Goal: Information Seeking & Learning: Learn about a topic

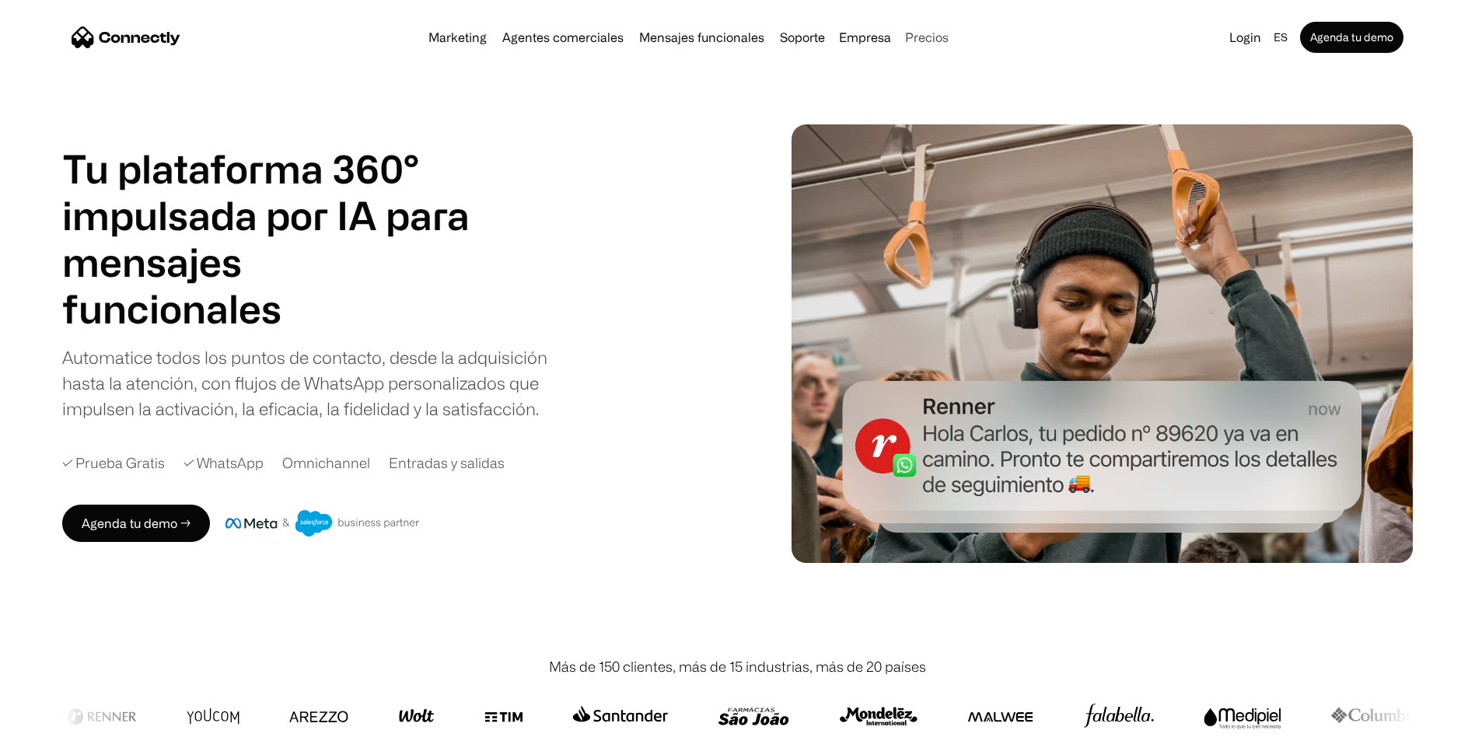
click at [926, 34] on link "Precios" at bounding box center [927, 37] width 56 height 12
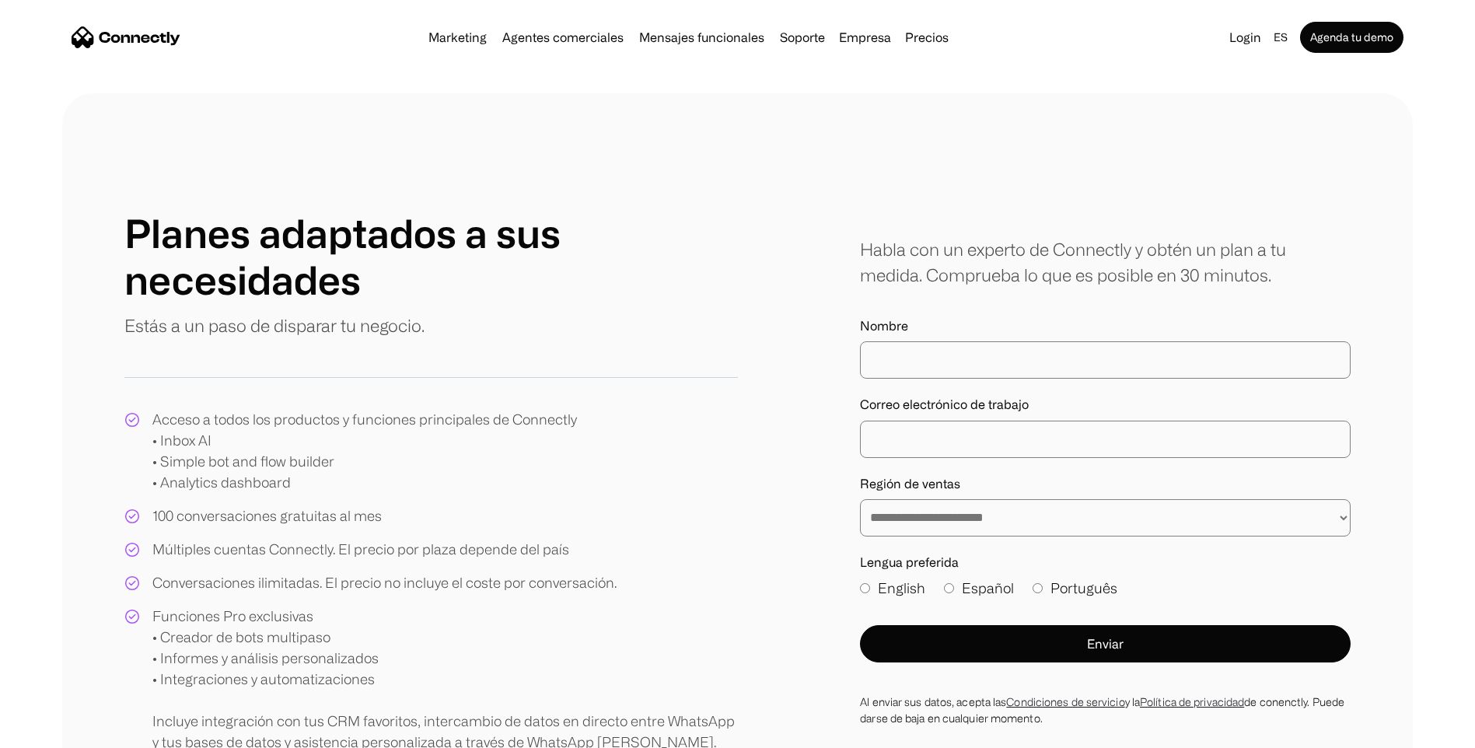
click at [633, 358] on div "Planes adaptados a sus necesidades Estás a un paso de disparar tu negocio. Acce…" at bounding box center [431, 481] width 614 height 543
click at [986, 273] on div "Habla con un experto de Connectly y obtén un plan a tu medida. Comprueba lo que…" at bounding box center [1105, 261] width 491 height 51
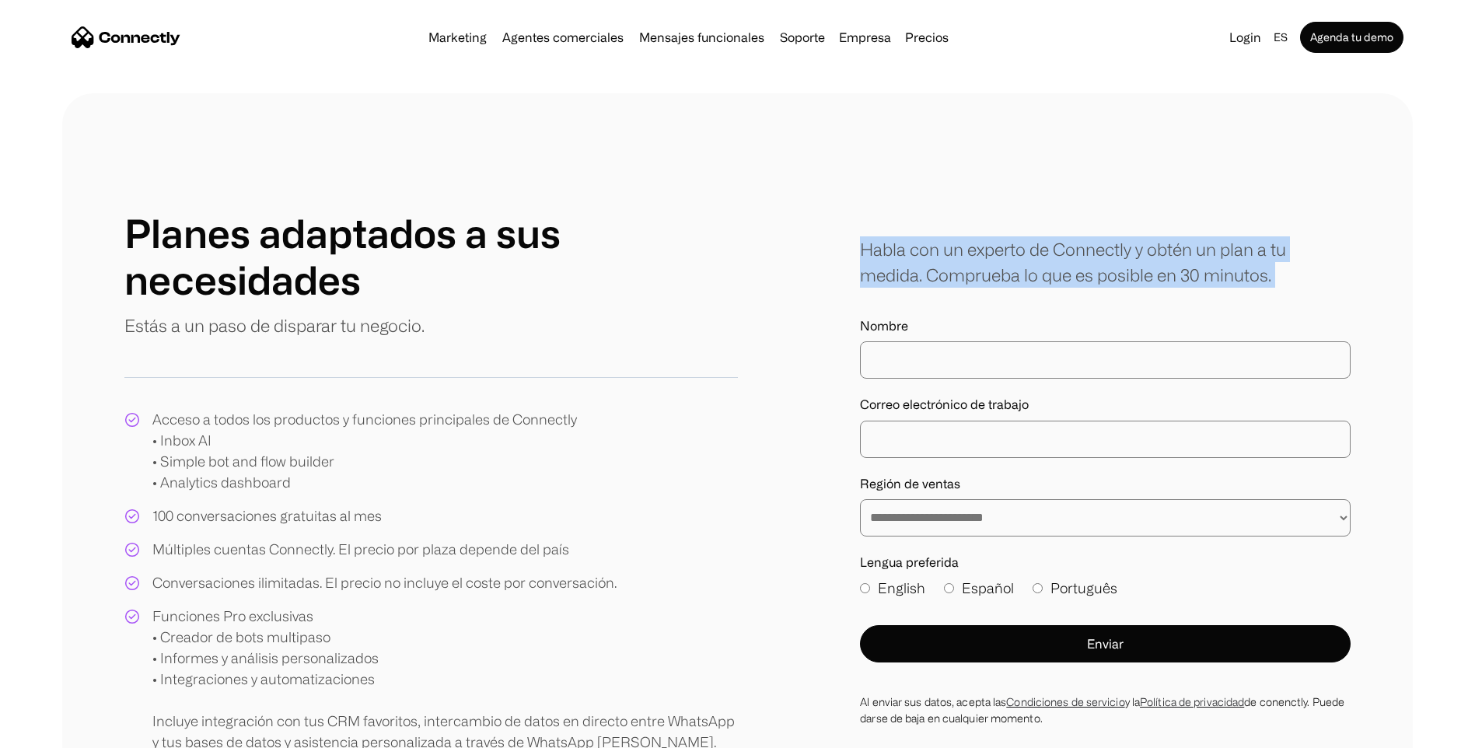
click at [986, 273] on div "Habla con un experto de Connectly y obtén un plan a tu medida. Comprueba lo que…" at bounding box center [1105, 261] width 491 height 51
click at [1009, 272] on div "Habla con un experto de Connectly y obtén un plan a tu medida. Comprueba lo que…" at bounding box center [1105, 261] width 491 height 51
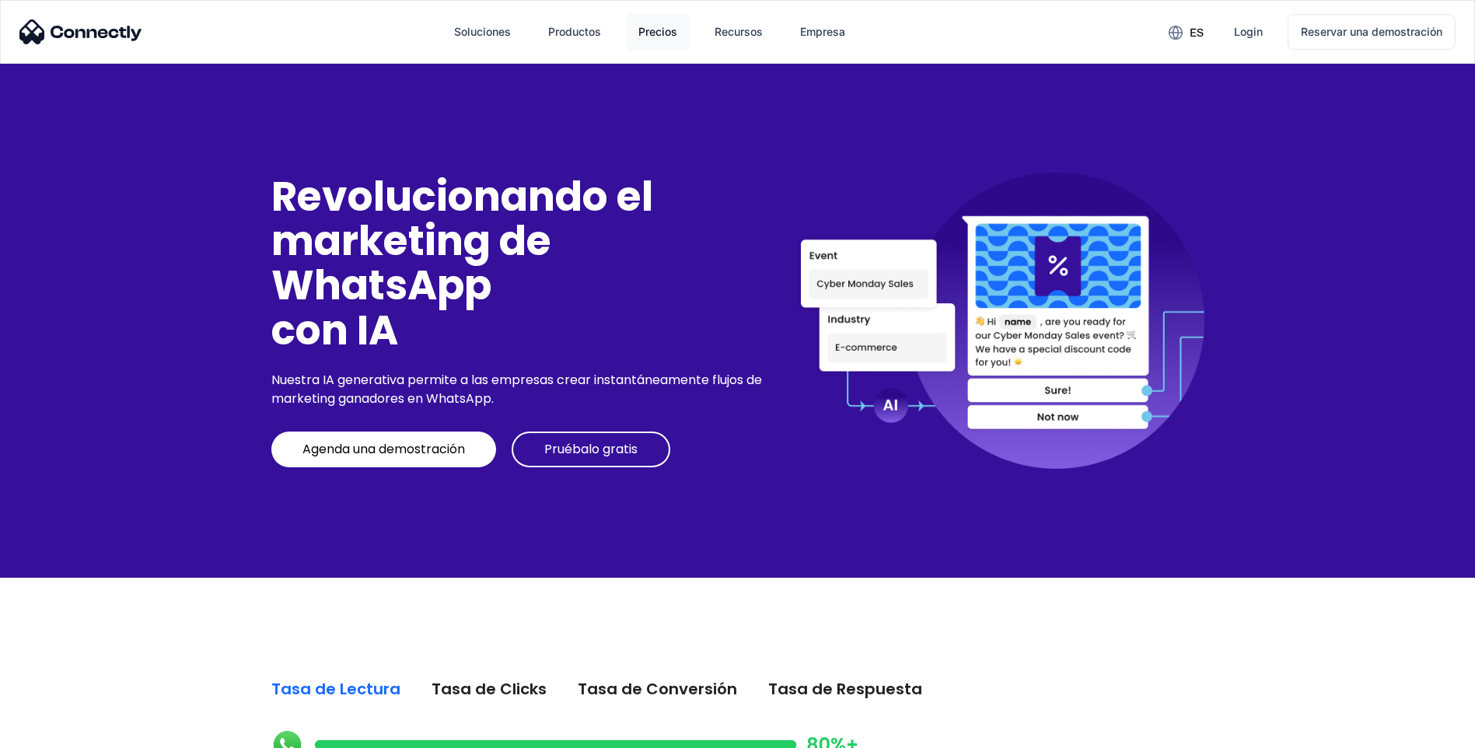
click at [668, 29] on div "Precios" at bounding box center [657, 32] width 39 height 22
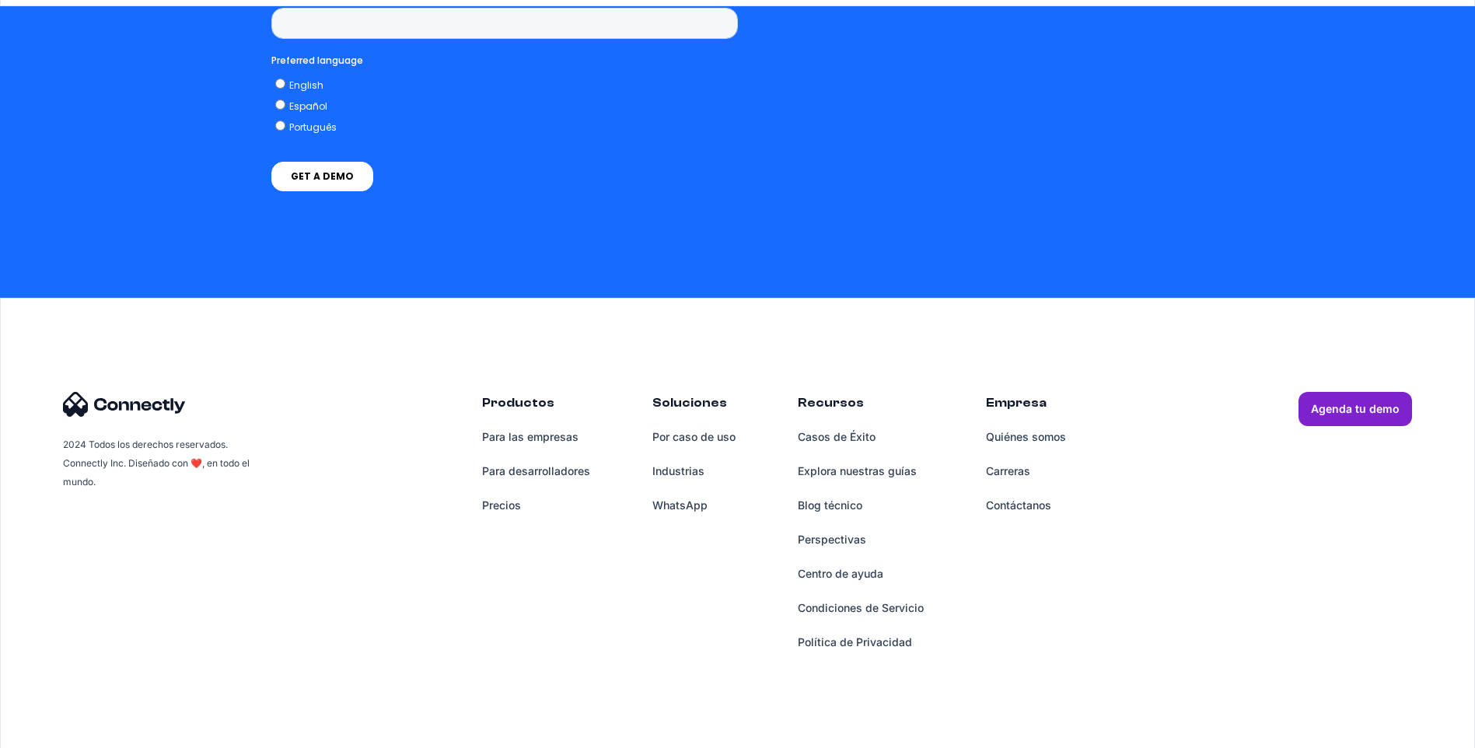
scroll to position [4042, 0]
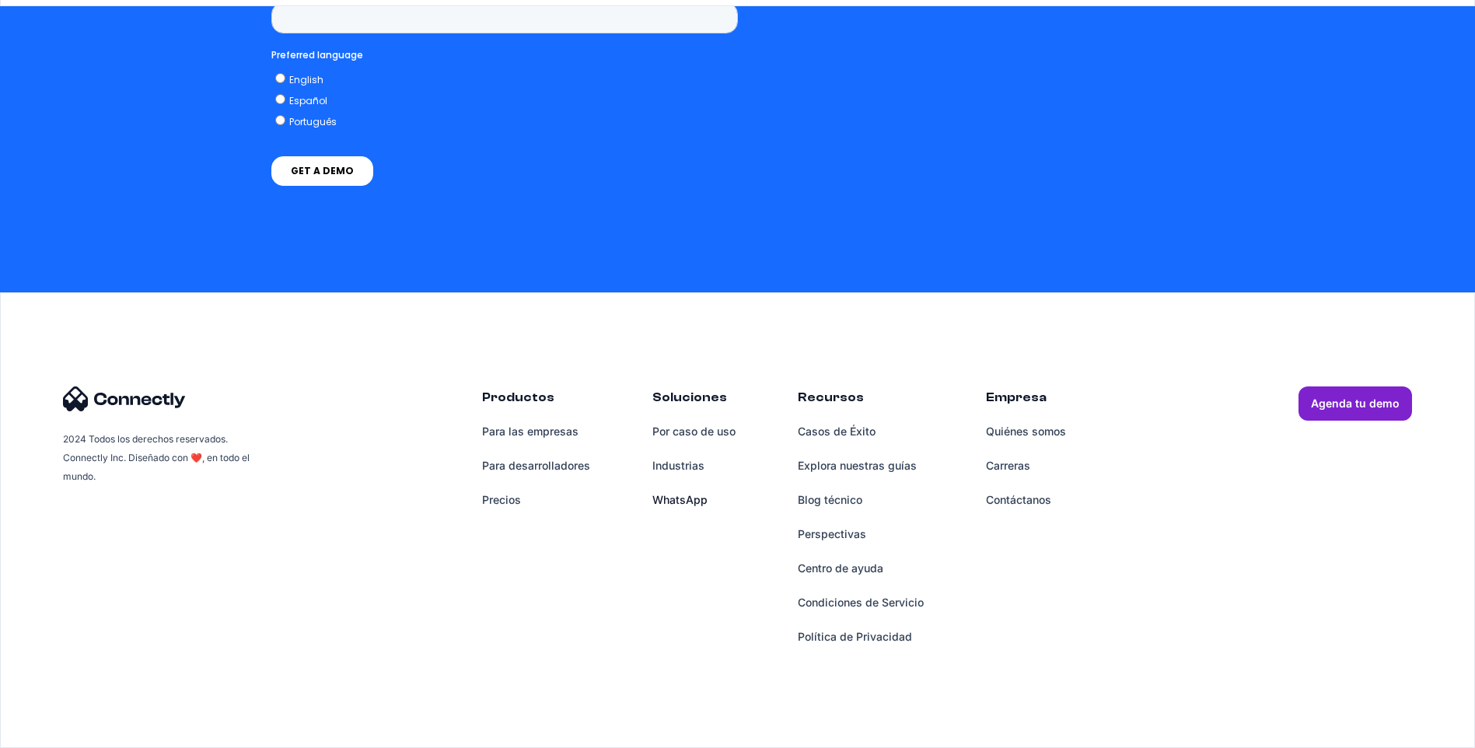
click at [683, 498] on link "WhatsApp" at bounding box center [693, 500] width 83 height 34
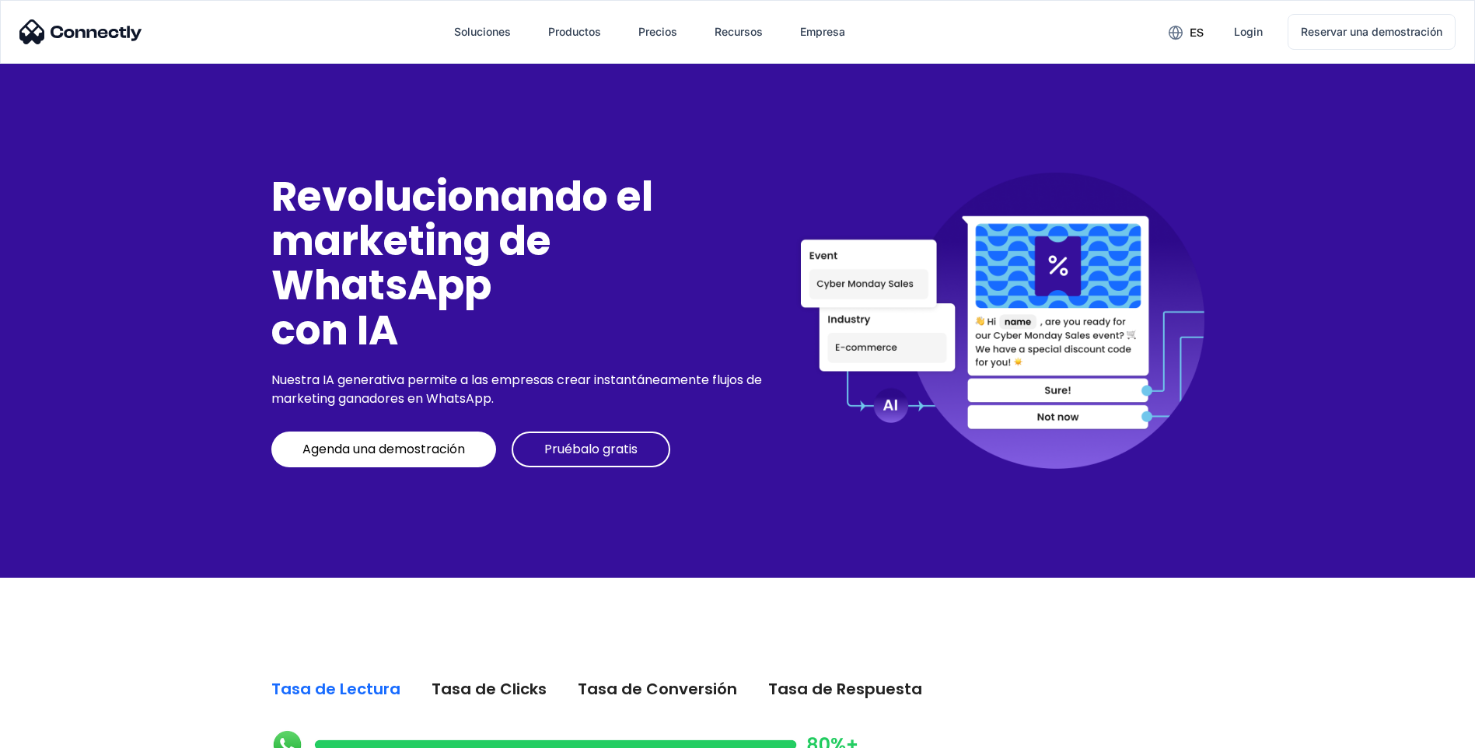
click at [837, 259] on img at bounding box center [999, 321] width 409 height 296
drag, startPoint x: 155, startPoint y: 34, endPoint x: 57, endPoint y: 35, distance: 98.0
click at [57, 35] on div "Soluciones Para las empresas Para promotores Productos Por caso de uso Industri…" at bounding box center [738, 32] width 1474 height 62
copy img
click at [565, 443] on div "Pruébalo gratis" at bounding box center [590, 450] width 93 height 16
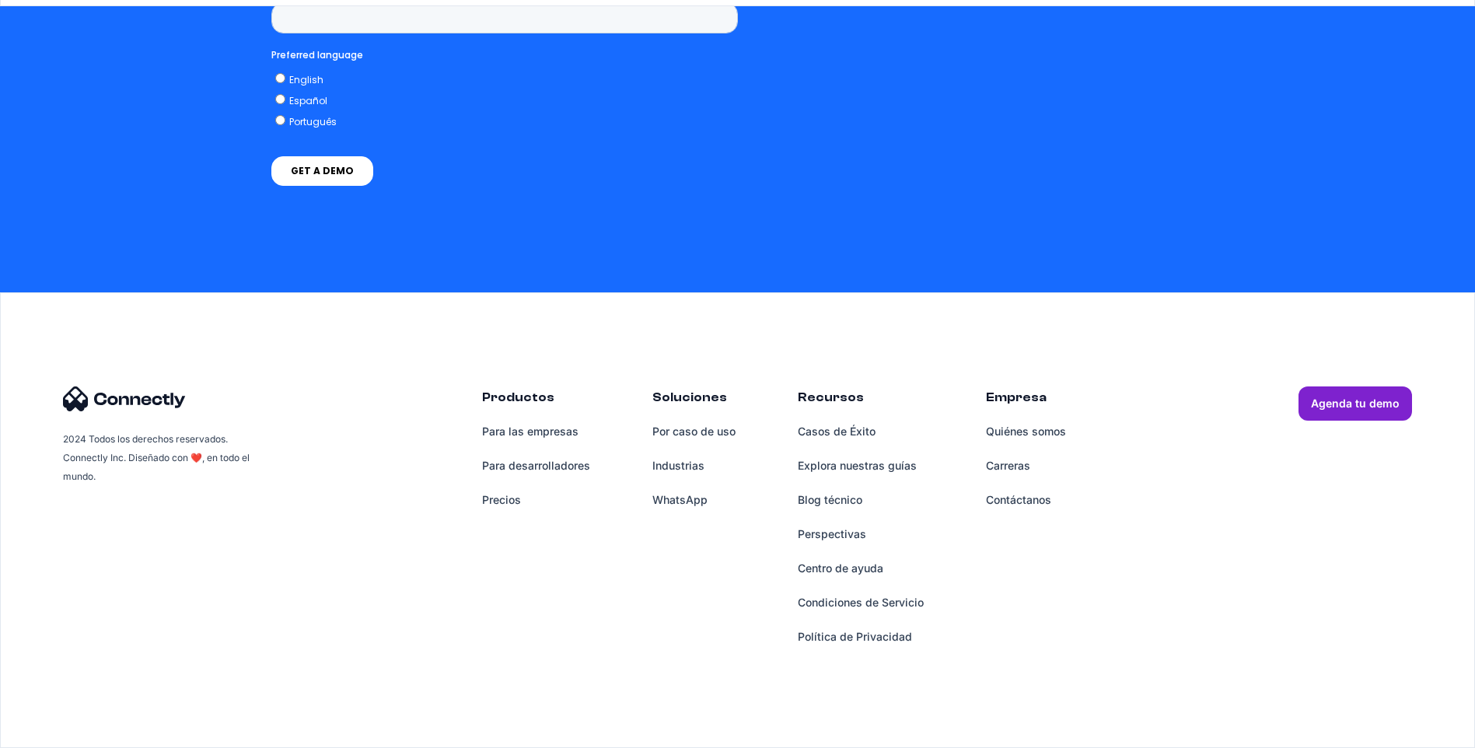
scroll to position [4042, 0]
click at [1037, 430] on link "Quiénes somos" at bounding box center [1026, 431] width 80 height 34
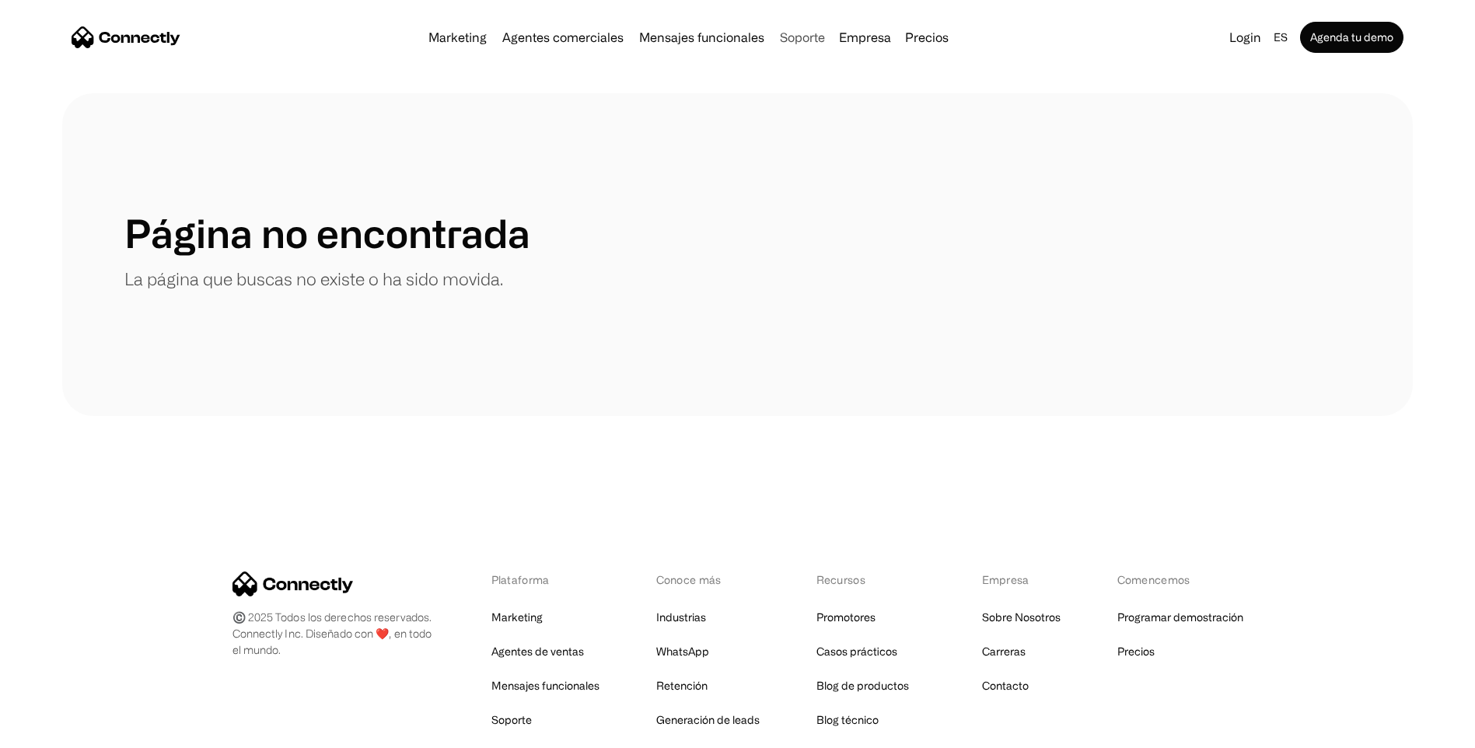
click at [801, 37] on link "Soporte" at bounding box center [803, 37] width 58 height 12
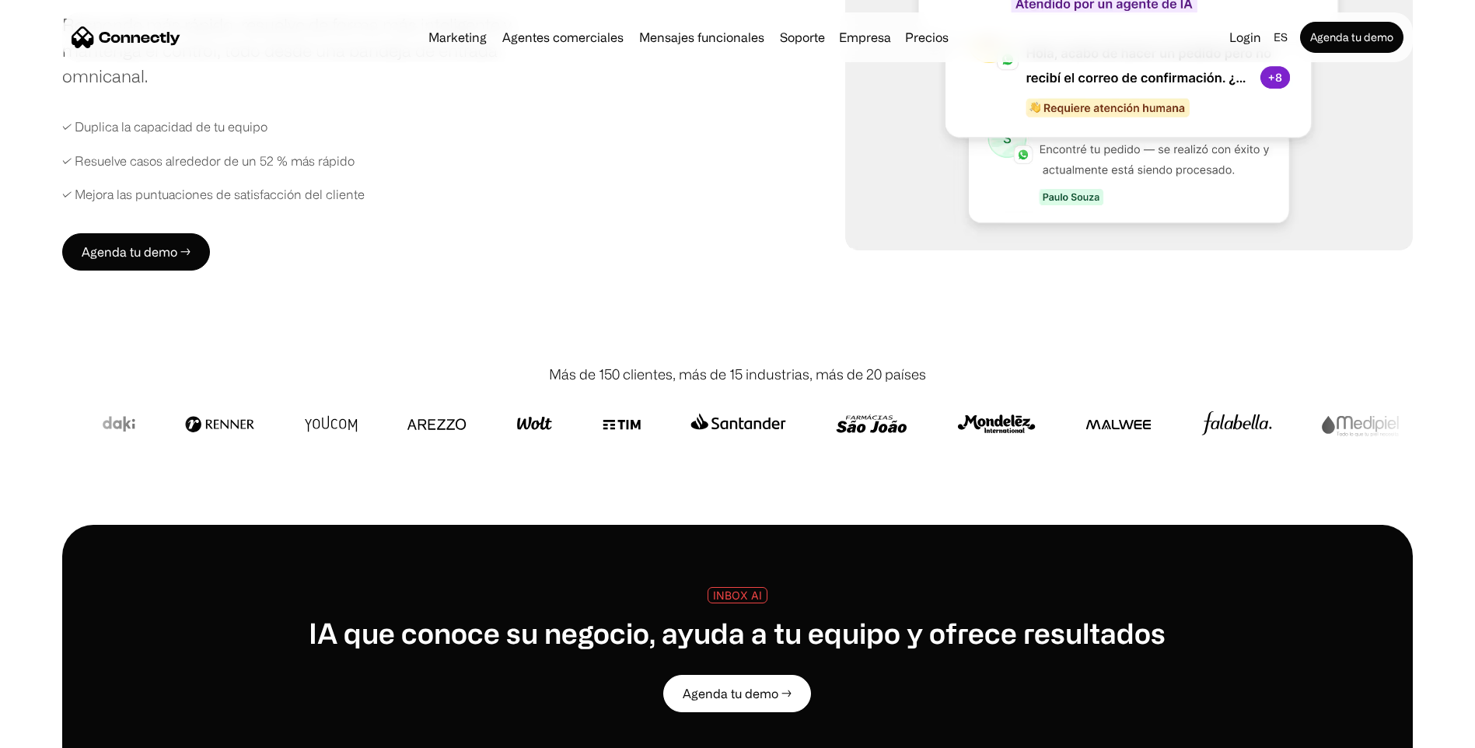
scroll to position [544, 0]
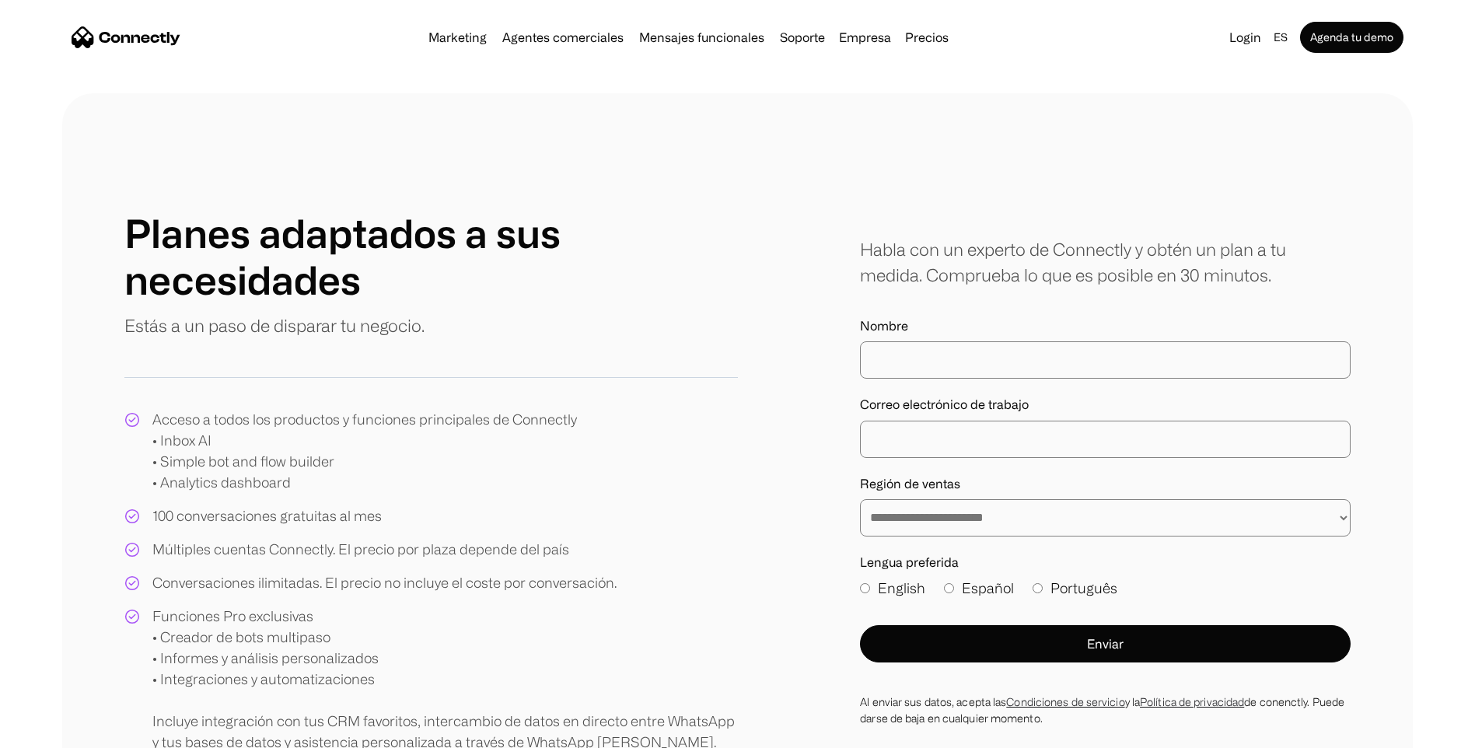
click at [1026, 195] on div "**********" at bounding box center [737, 481] width 1351 height 776
click at [920, 40] on link "Precios" at bounding box center [927, 37] width 56 height 12
click at [997, 276] on div "Habla con un experto de Connectly y obtén un plan a tu medida. Comprueba lo que…" at bounding box center [1105, 261] width 491 height 51
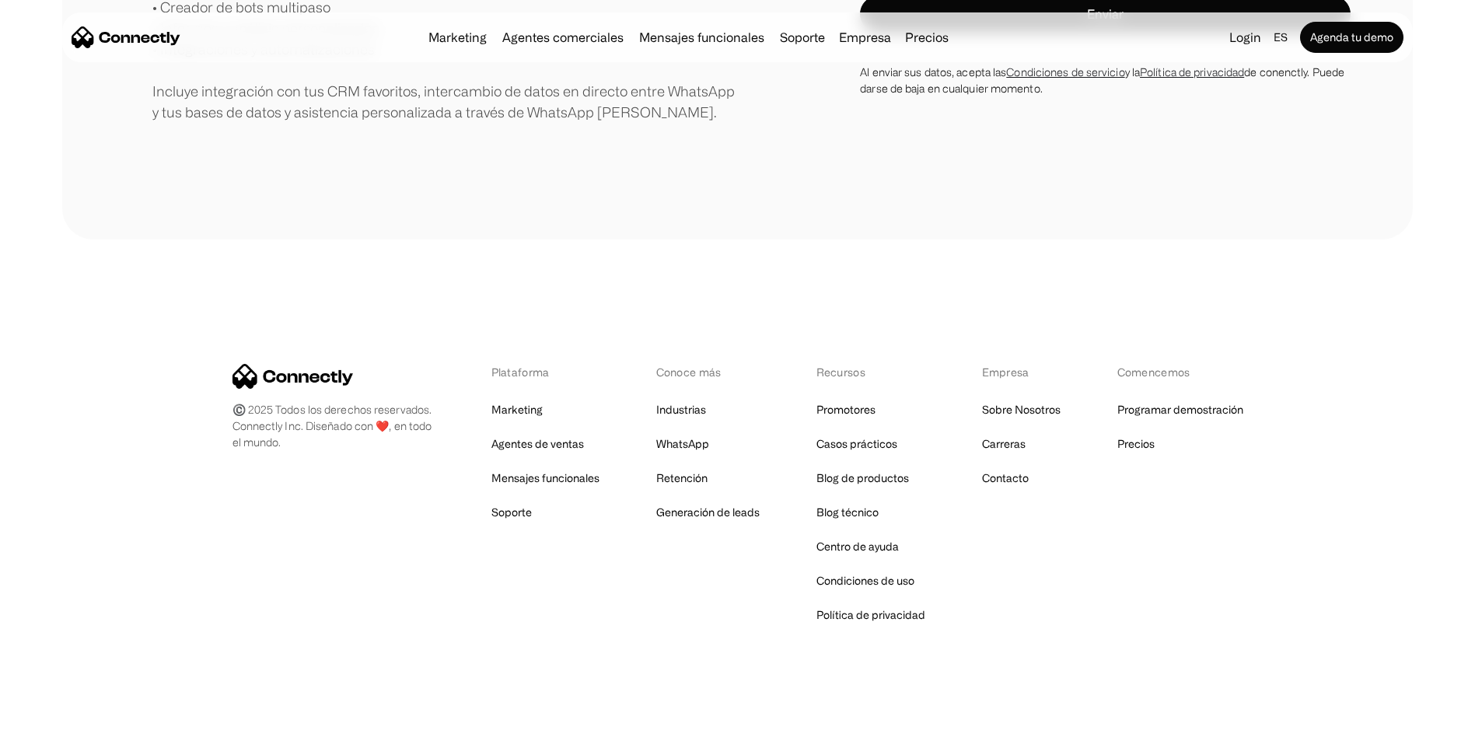
scroll to position [632, 0]
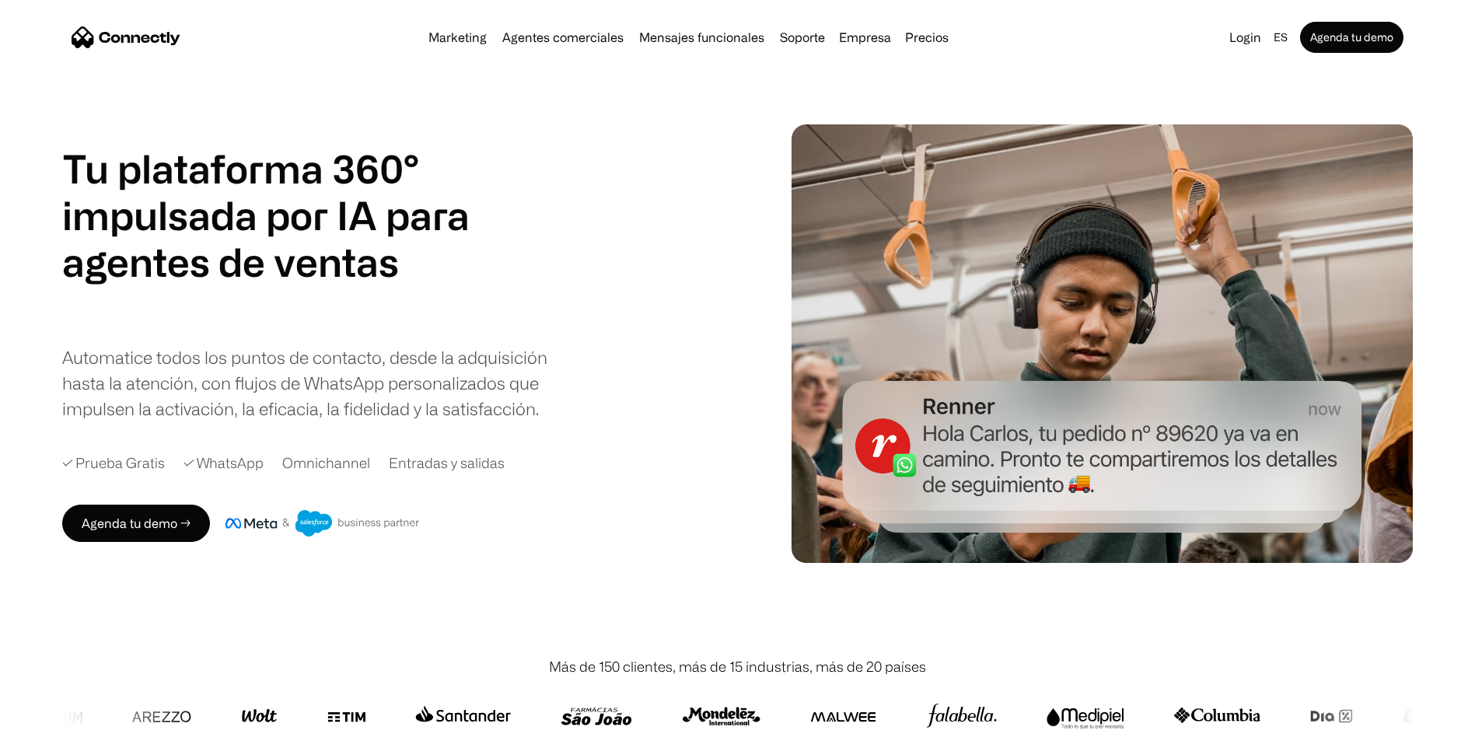
click at [194, 250] on h1 "agentes de ventas" at bounding box center [241, 262] width 358 height 47
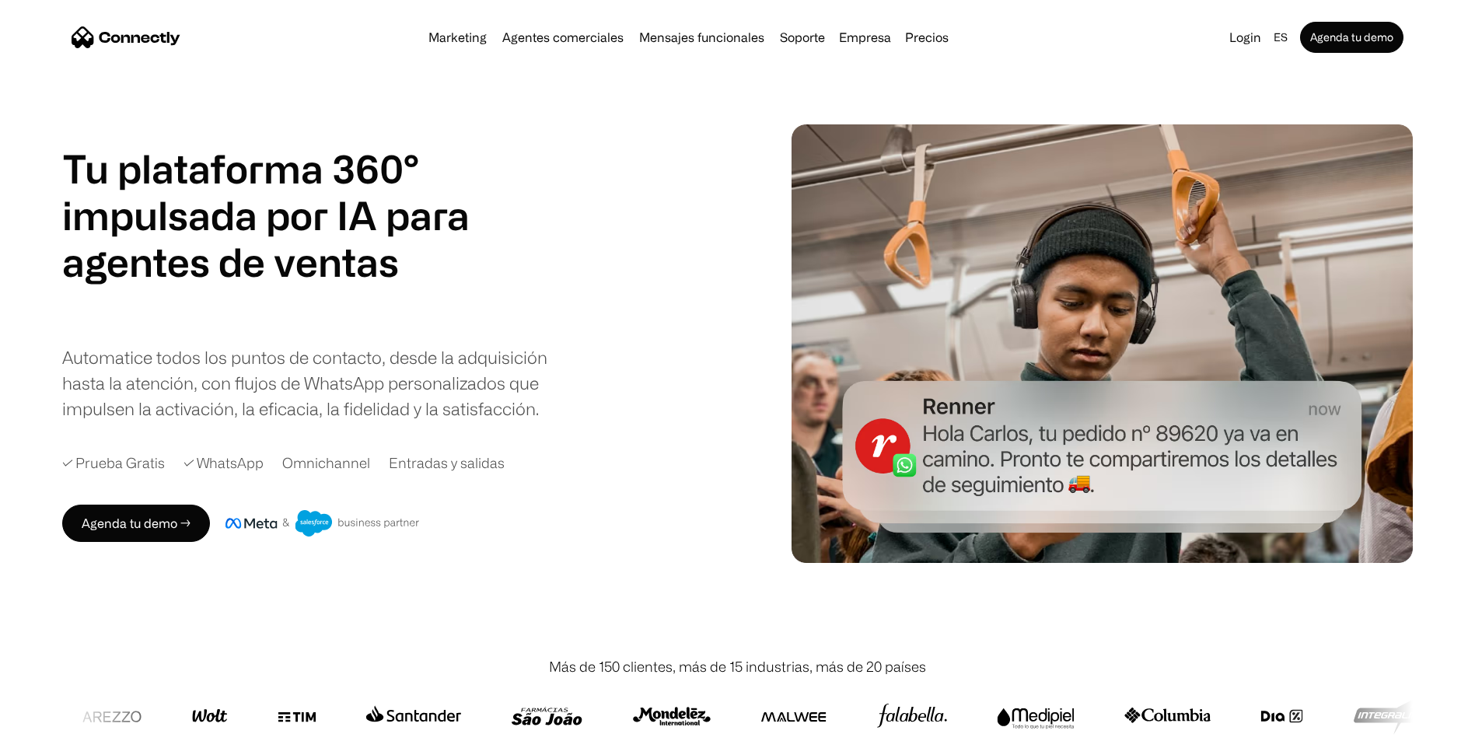
click at [220, 460] on div "✓ WhatsApp" at bounding box center [224, 463] width 80 height 21
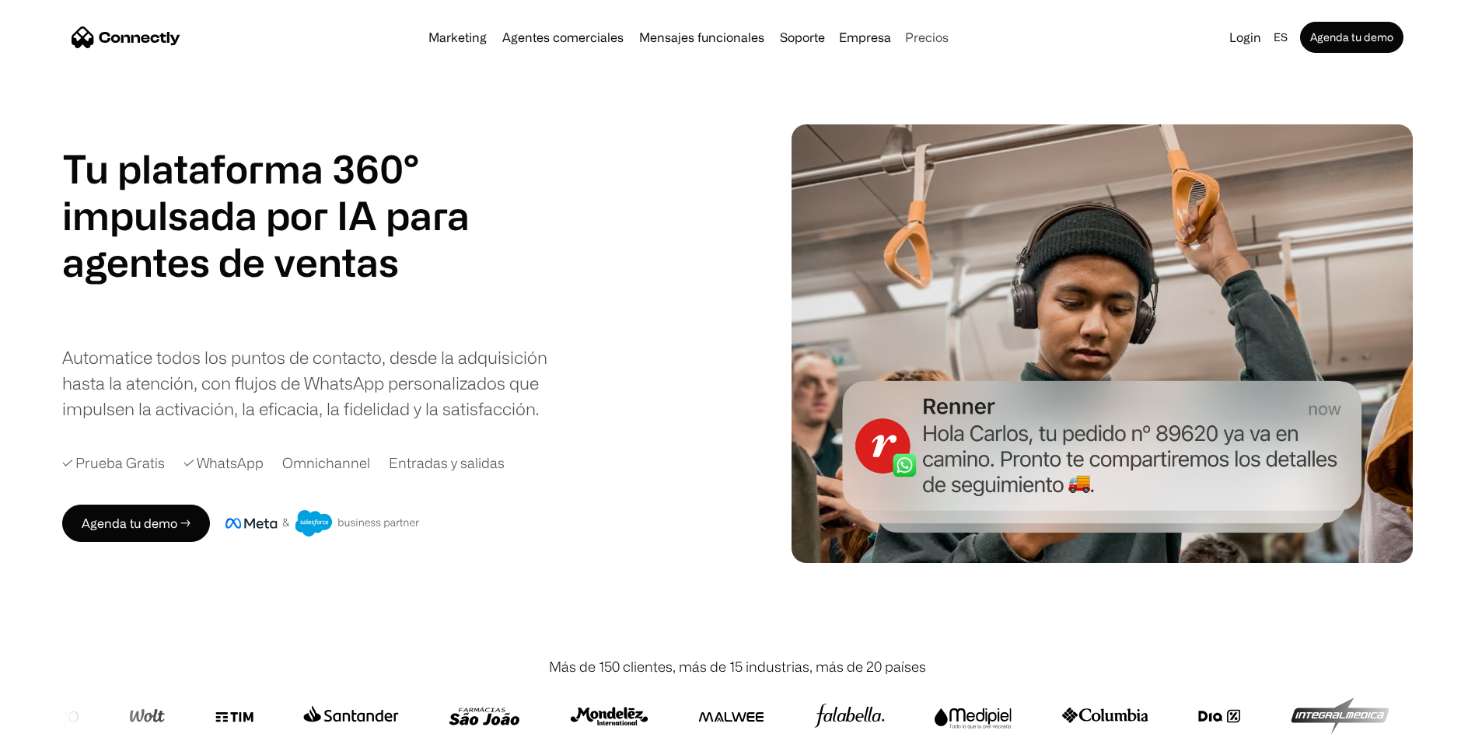
click at [919, 31] on link "Precios" at bounding box center [927, 37] width 56 height 12
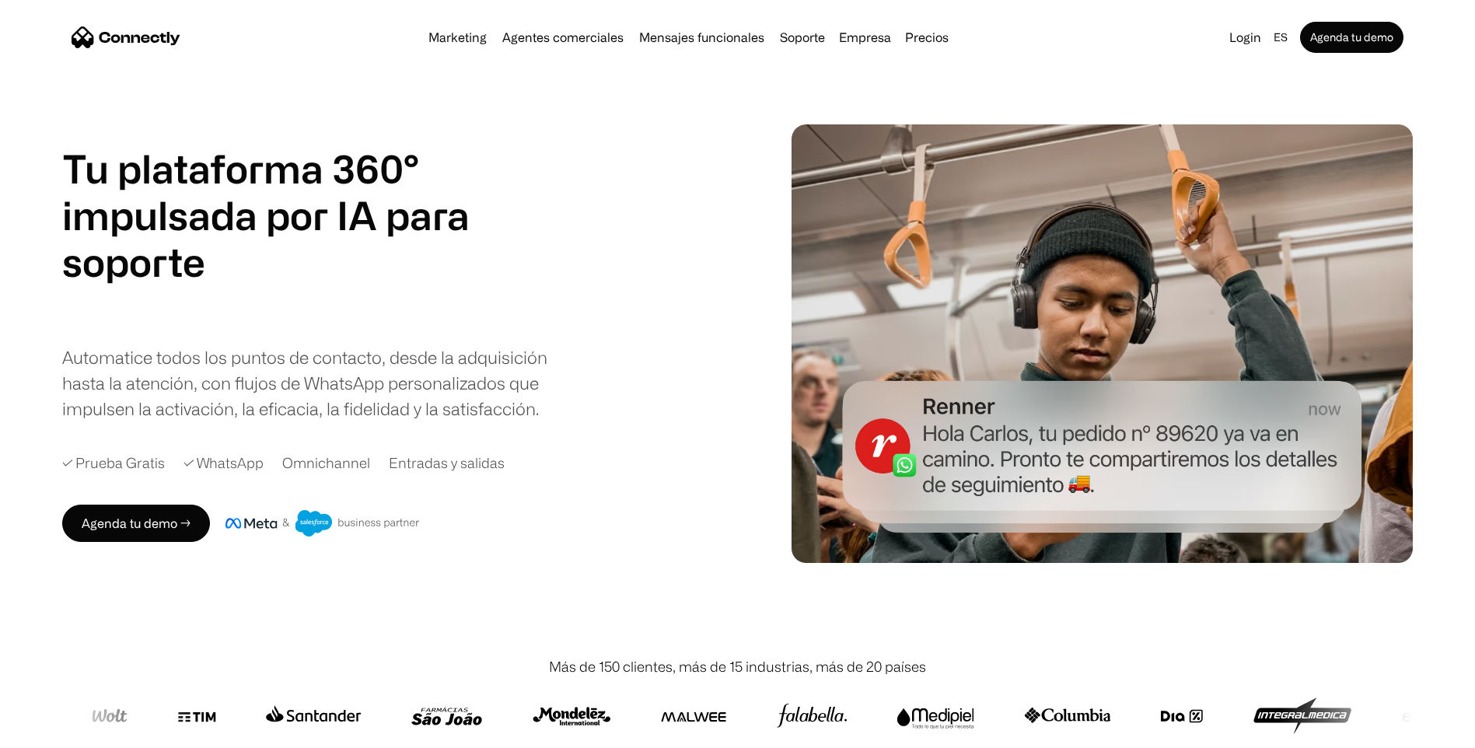
click at [528, 44] on div "Marketing Agentes comerciales Mensajes funcionales Soporte Empresa Sobre Nosotr…" at bounding box center [688, 37] width 533 height 22
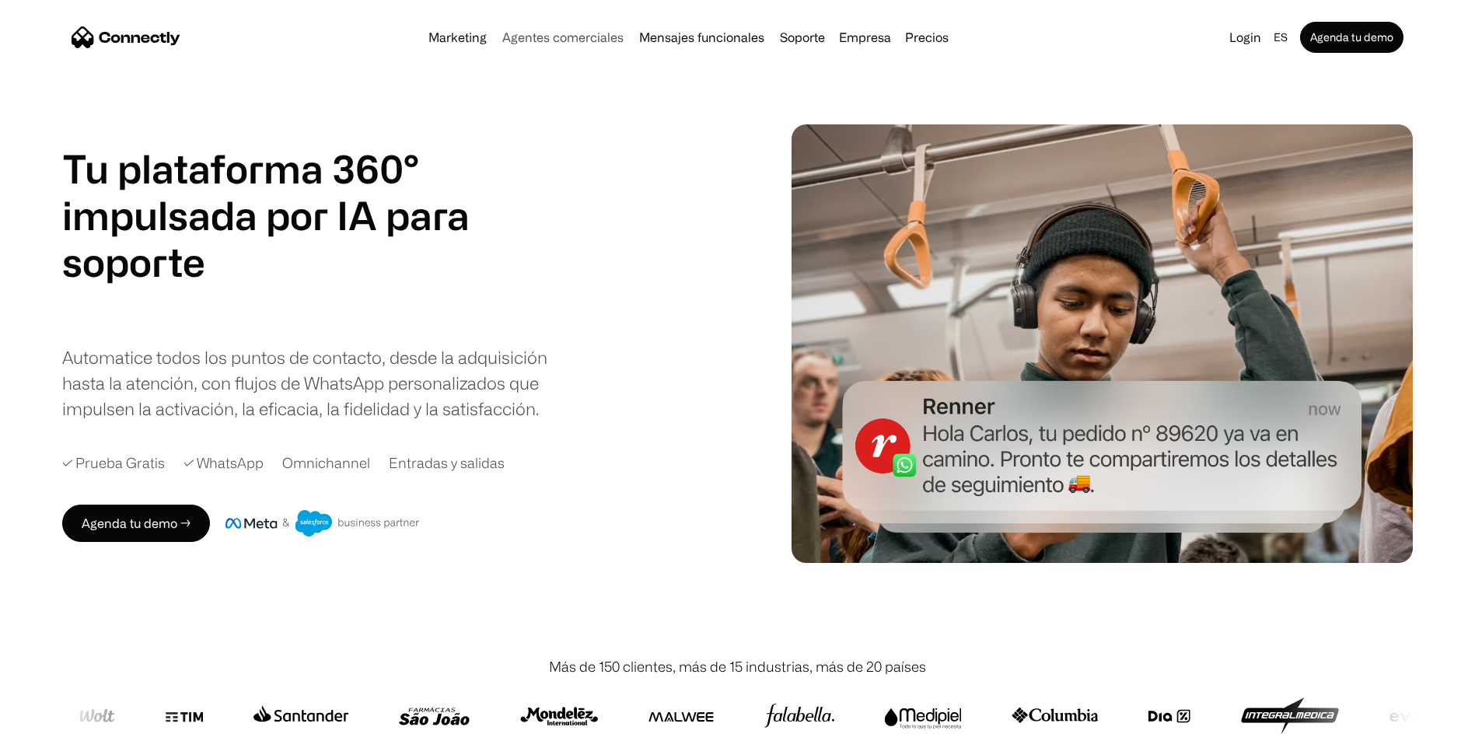
click at [532, 43] on link "Agentes comerciales" at bounding box center [563, 37] width 134 height 12
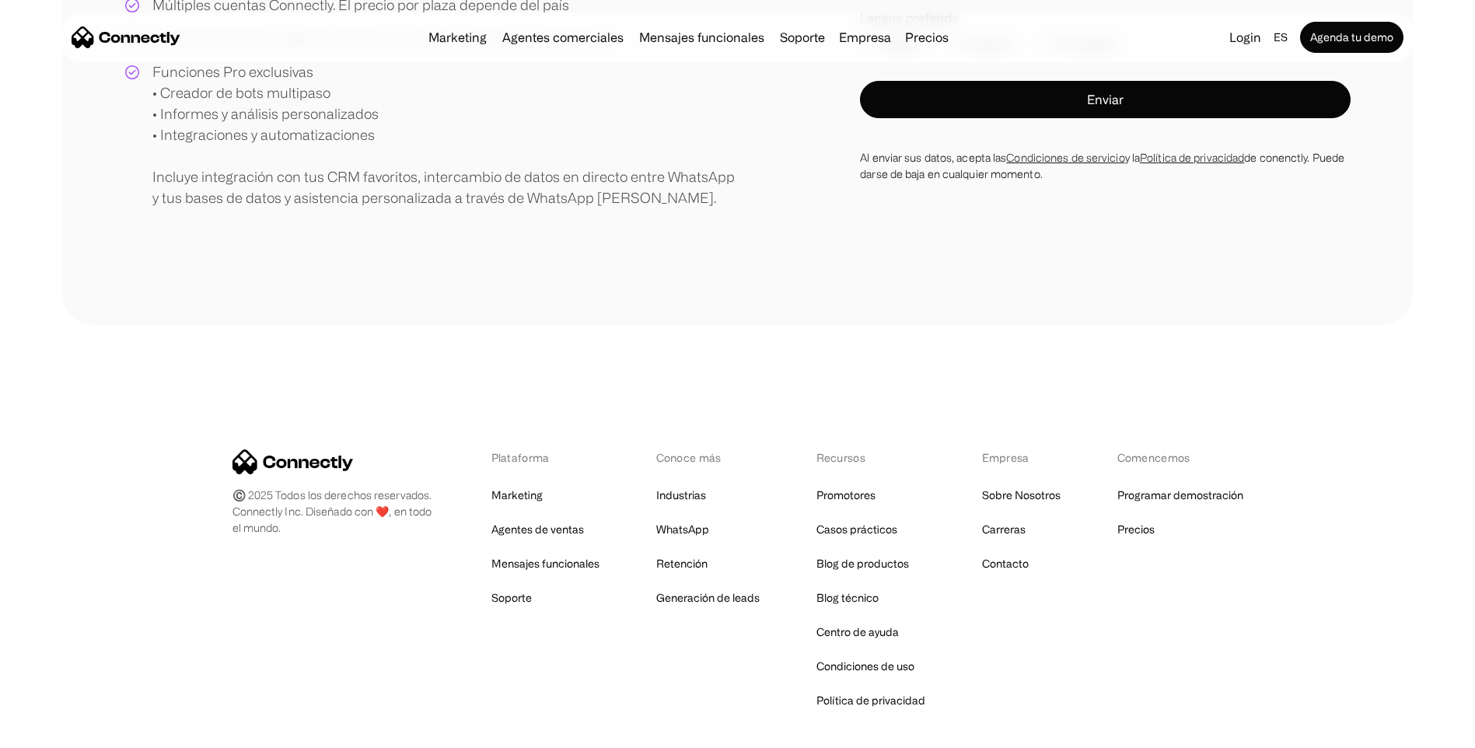
scroll to position [78, 0]
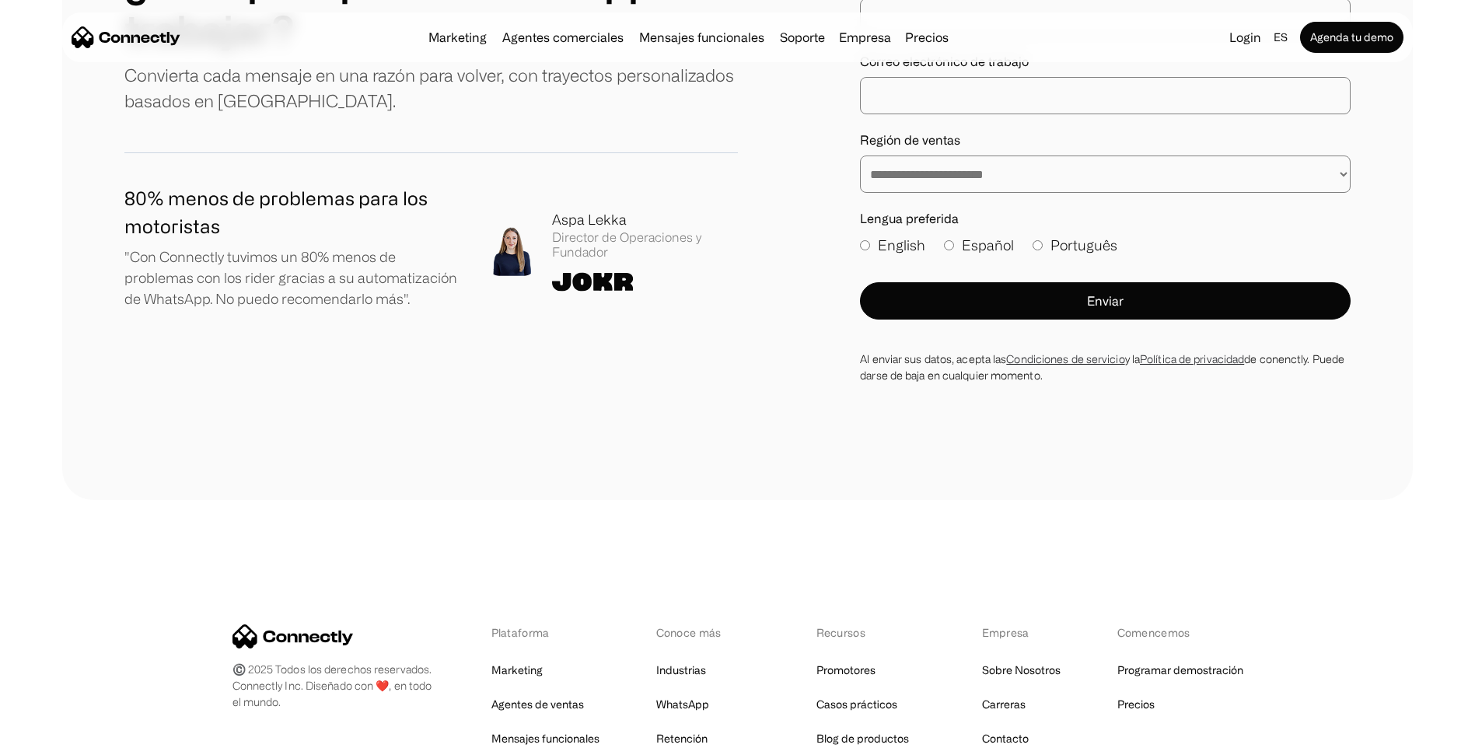
scroll to position [4757, 0]
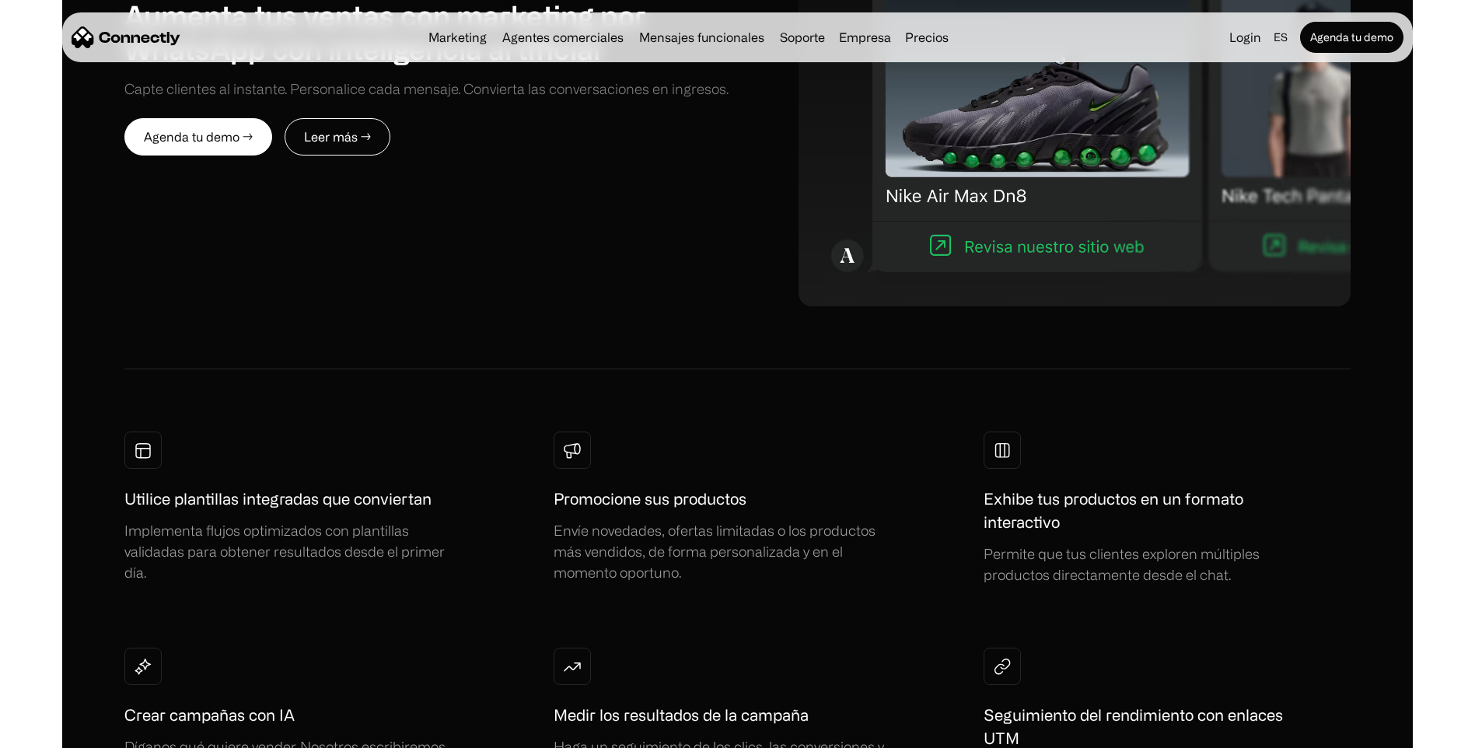
scroll to position [1244, 0]
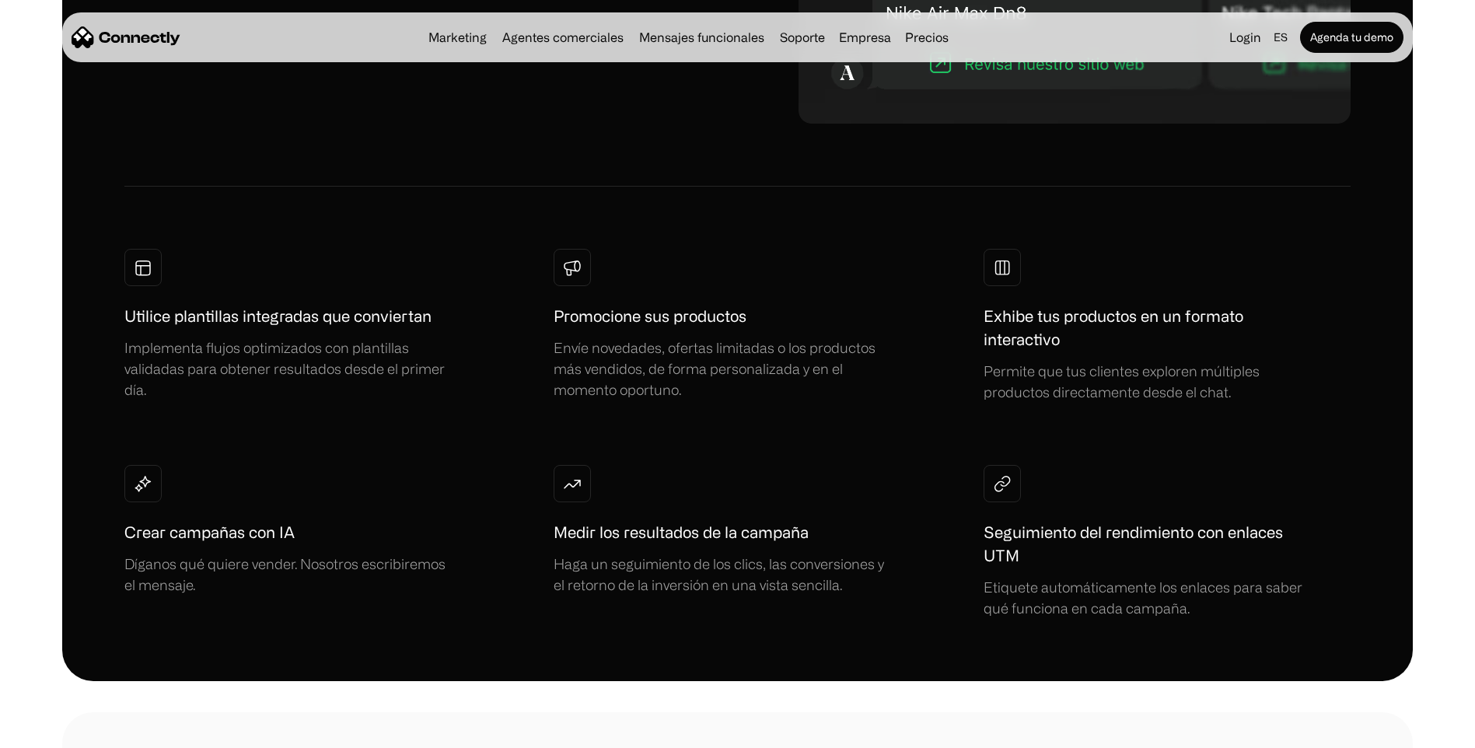
click at [240, 527] on h1 "Crear campañas con IA" at bounding box center [209, 532] width 170 height 23
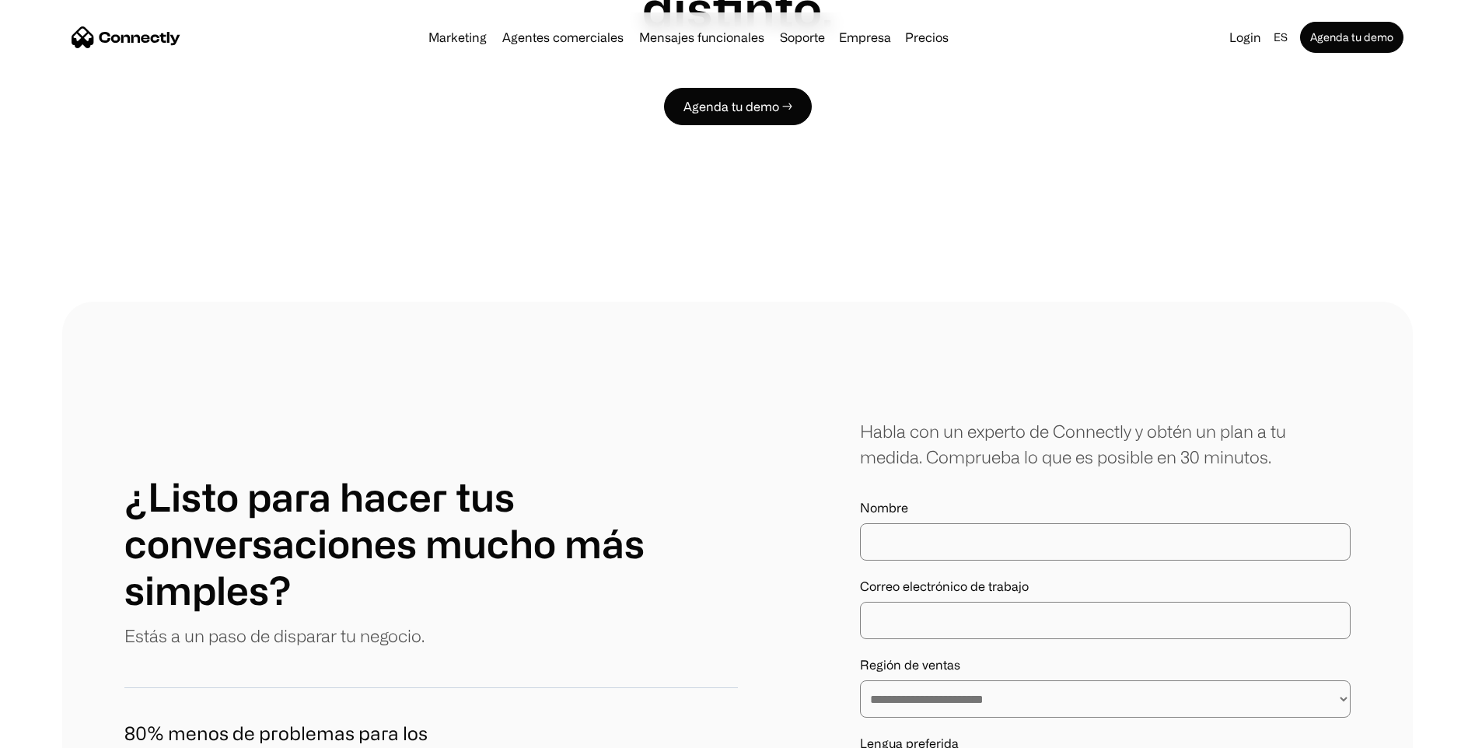
scroll to position [9055, 0]
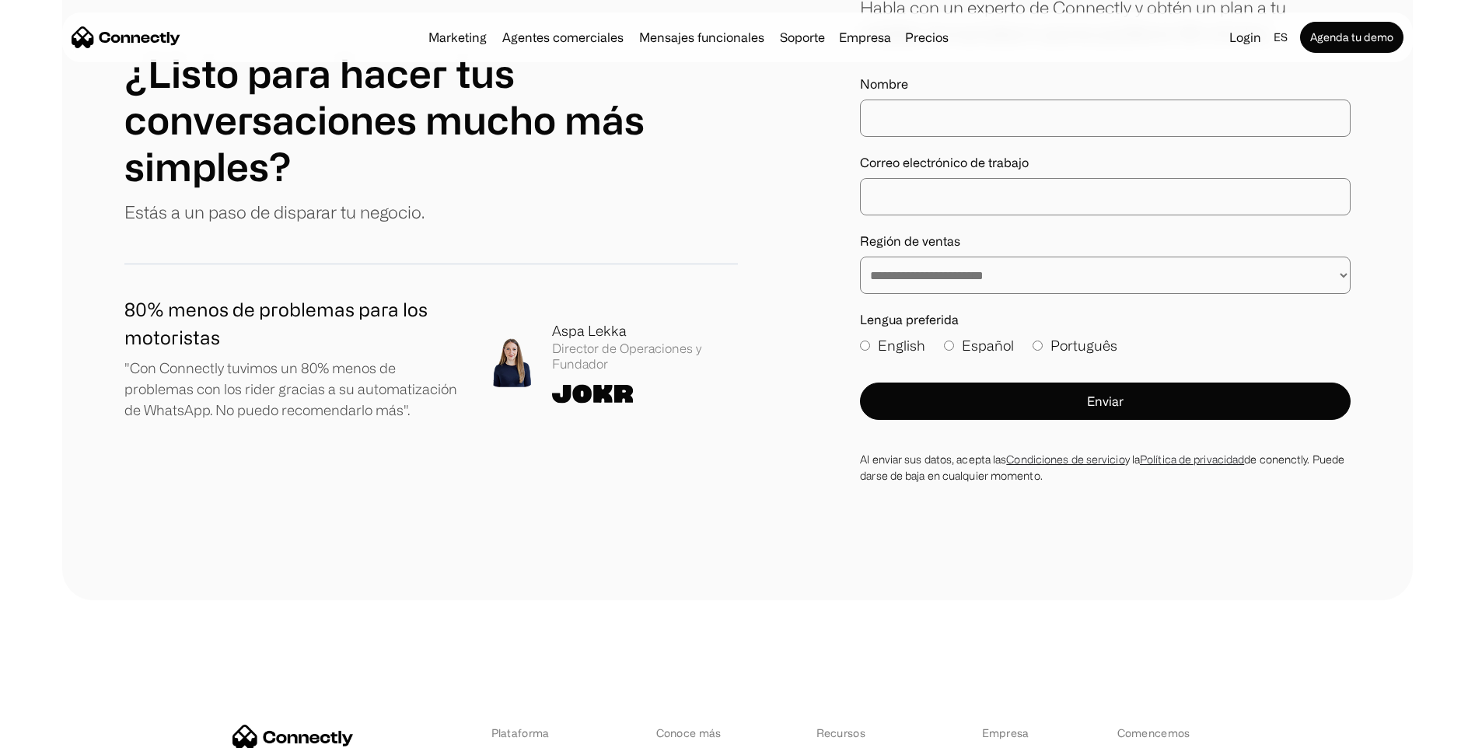
click at [407, 178] on div "**********" at bounding box center [737, 239] width 1351 height 723
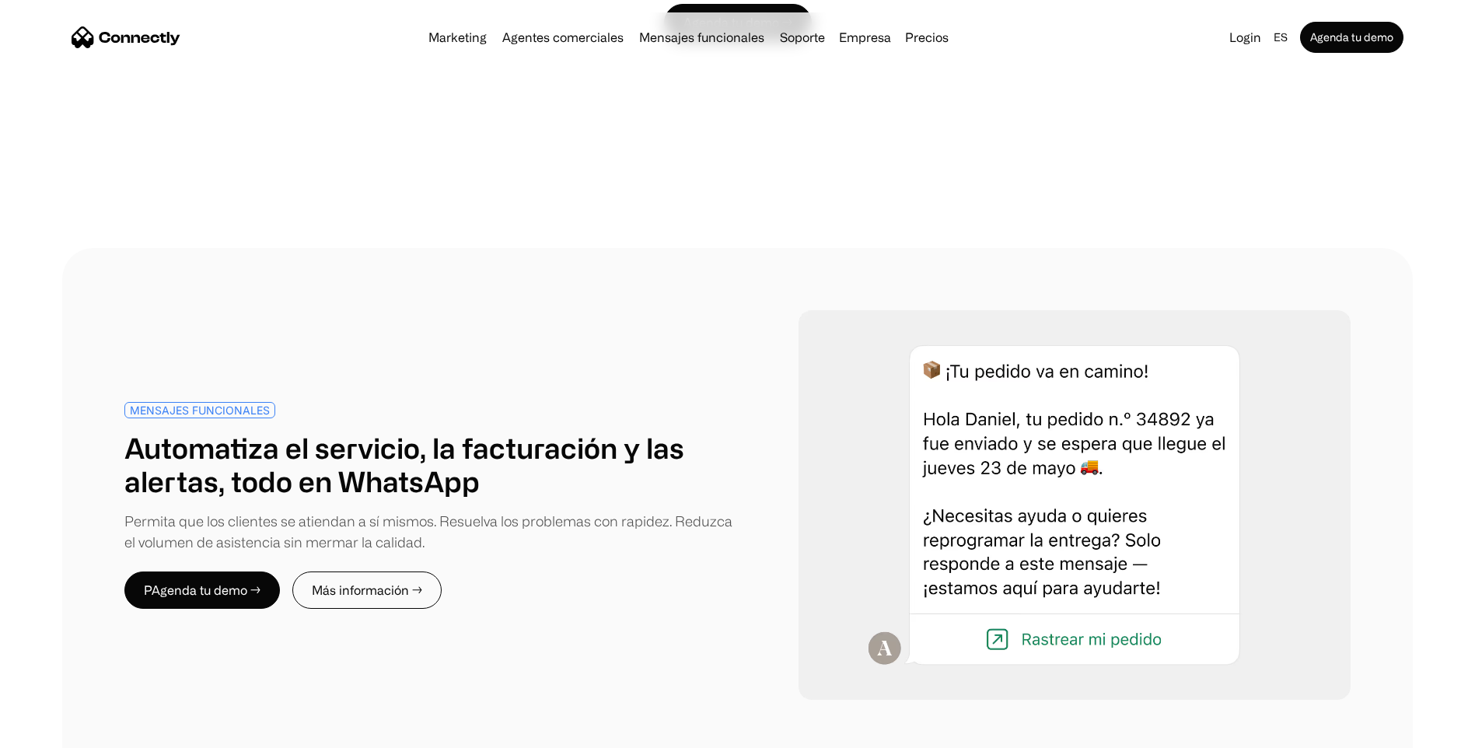
scroll to position [5401, 0]
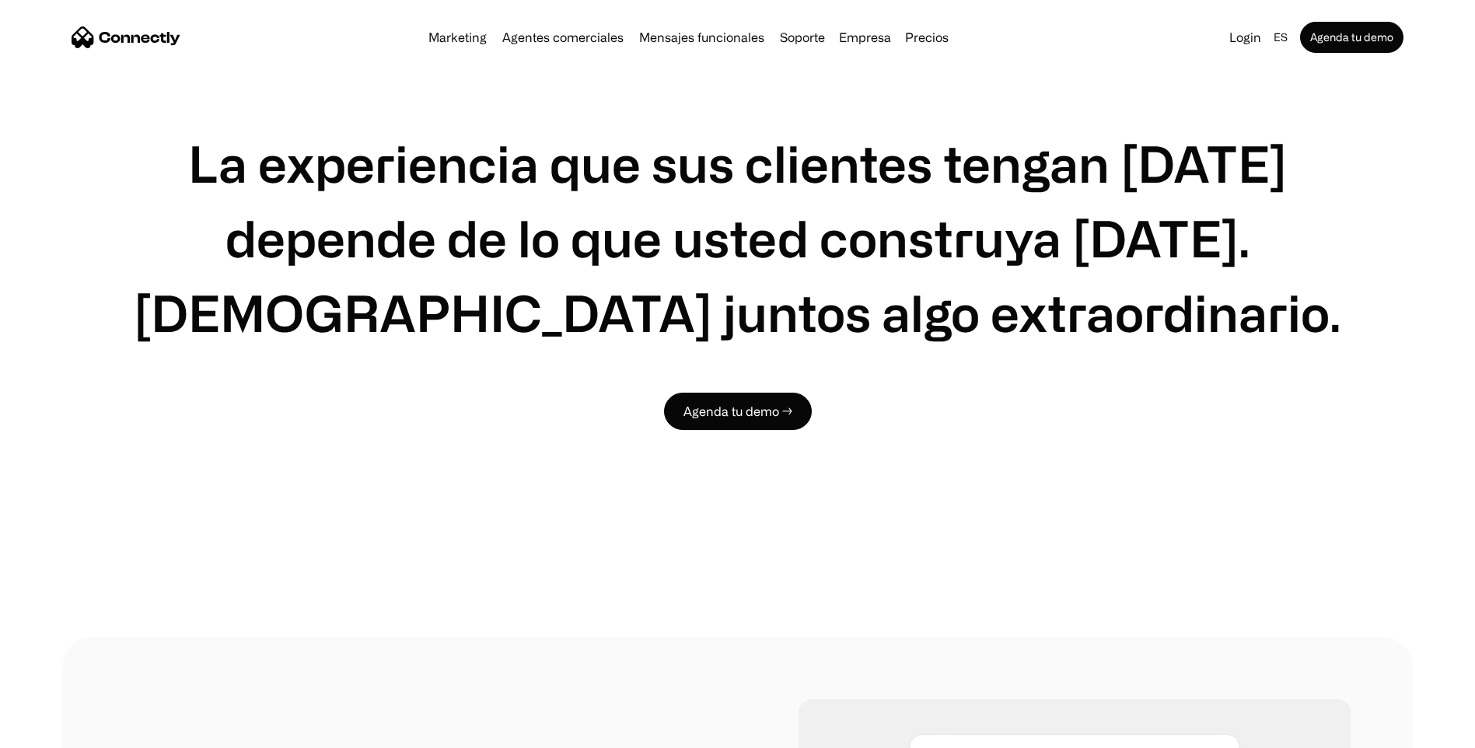
click at [560, 23] on nav "Marketing Agentes comerciales Mensajes funcionales Soporte Empresa Sobre Nosotr…" at bounding box center [738, 37] width 1332 height 31
click at [560, 37] on link "Agentes comerciales" at bounding box center [563, 37] width 134 height 12
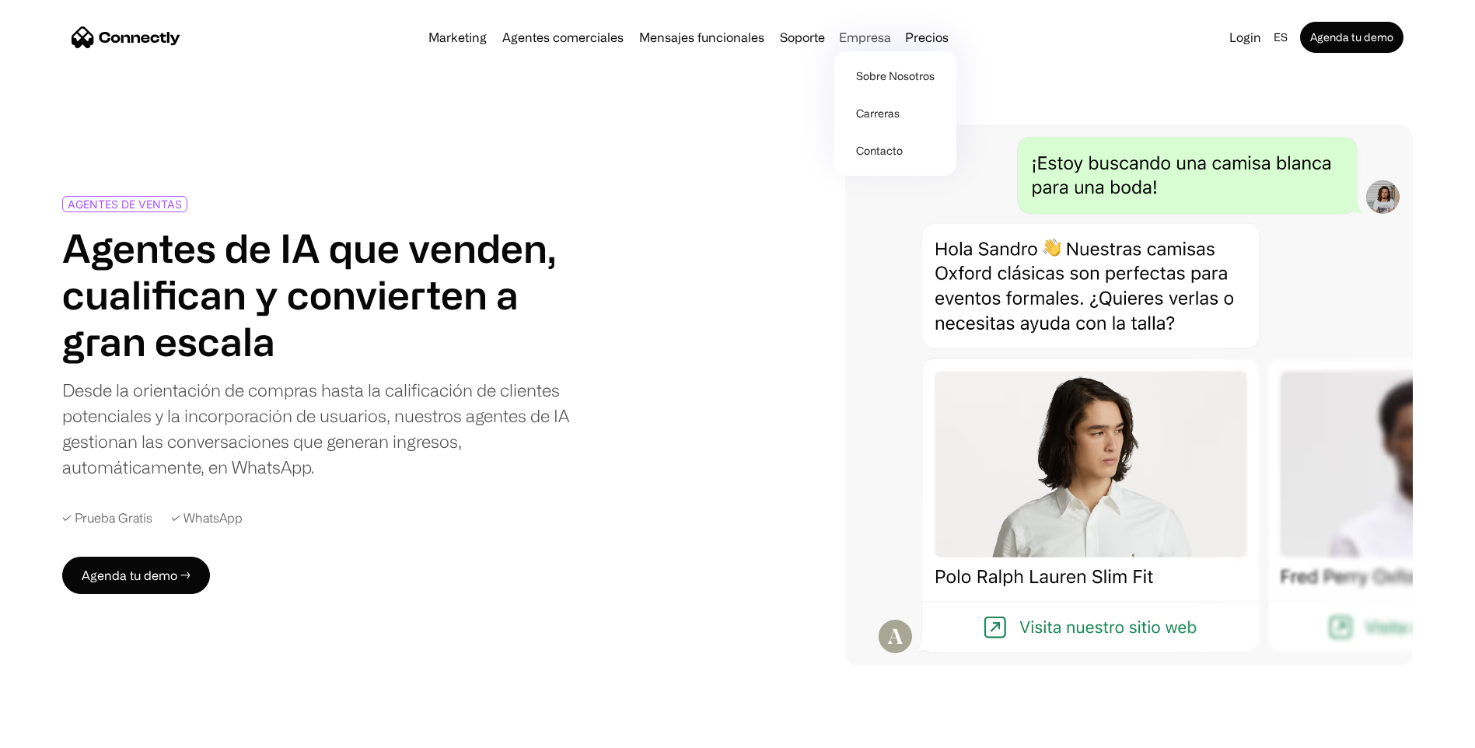
click at [848, 32] on div "Empresa" at bounding box center [865, 37] width 52 height 22
click at [886, 86] on link "Sobre Nosotros" at bounding box center [896, 76] width 110 height 37
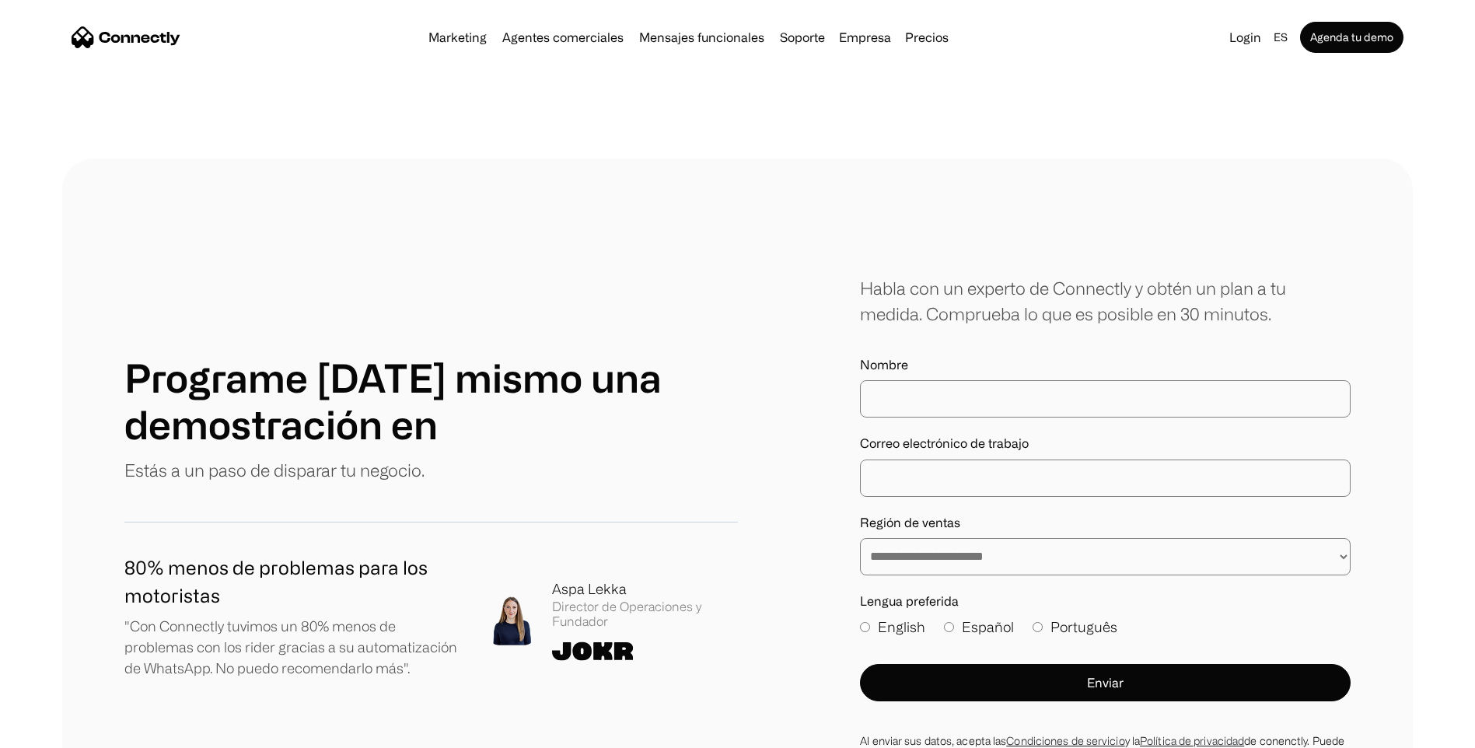
scroll to position [1400, 0]
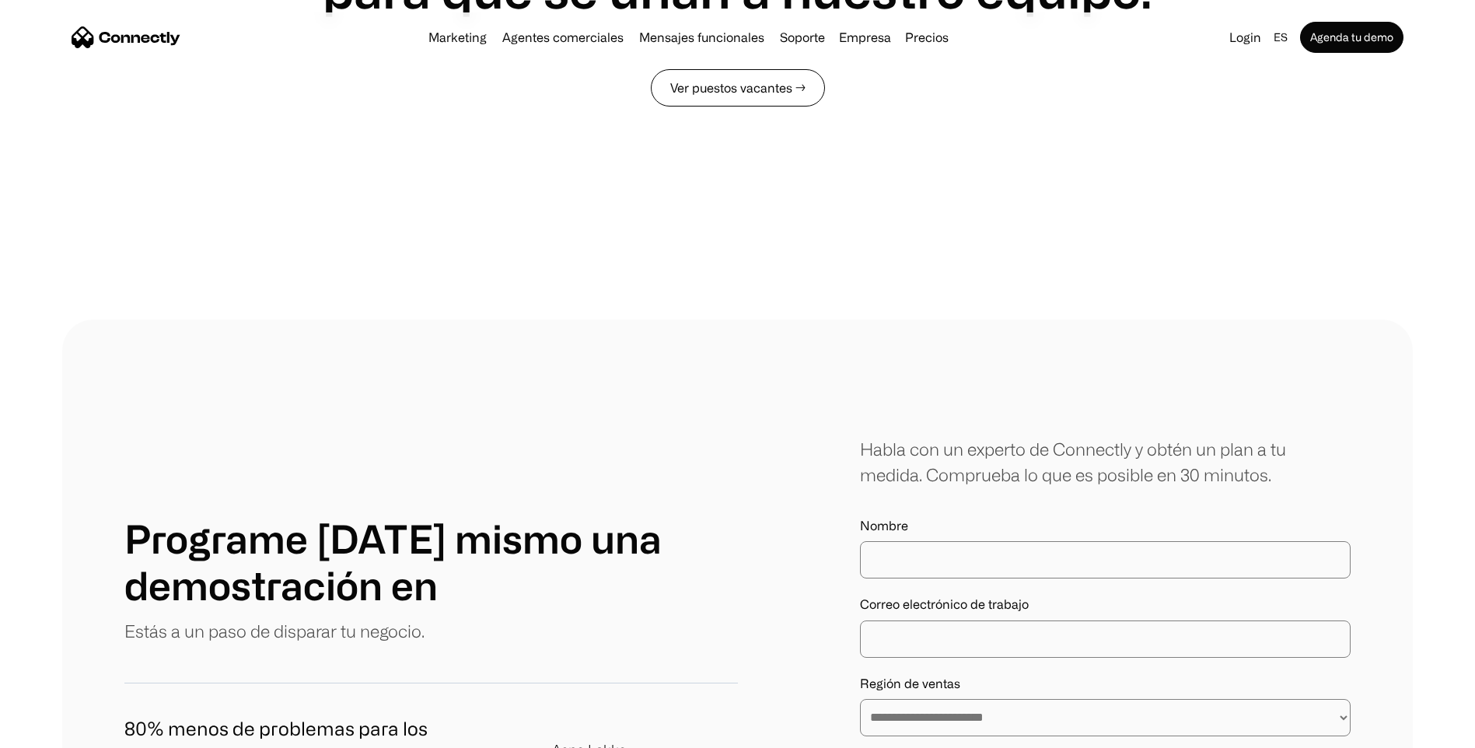
click at [722, 90] on link "Ver puestos vacantes →" at bounding box center [738, 87] width 174 height 37
